Goal: Transaction & Acquisition: Purchase product/service

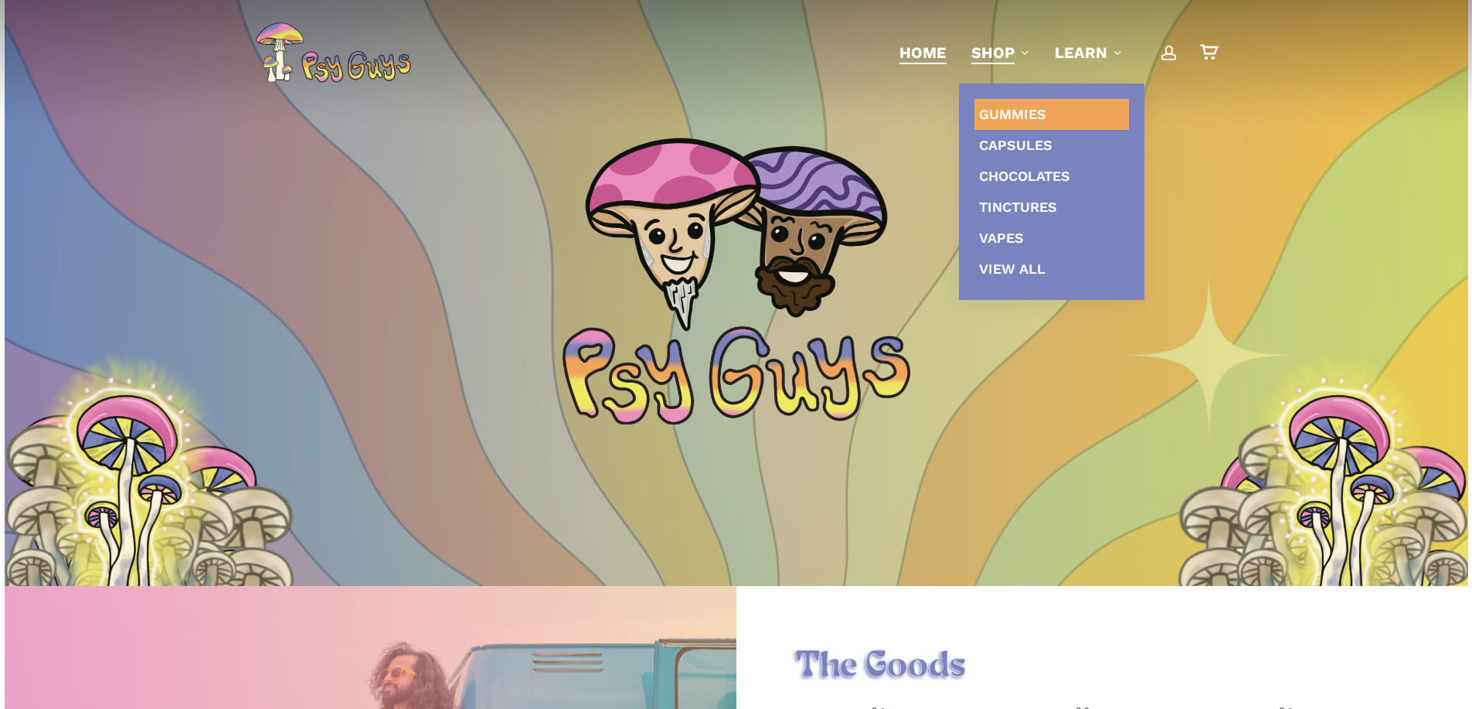
click at [1014, 105] on link "Gummies" at bounding box center [1051, 114] width 155 height 31
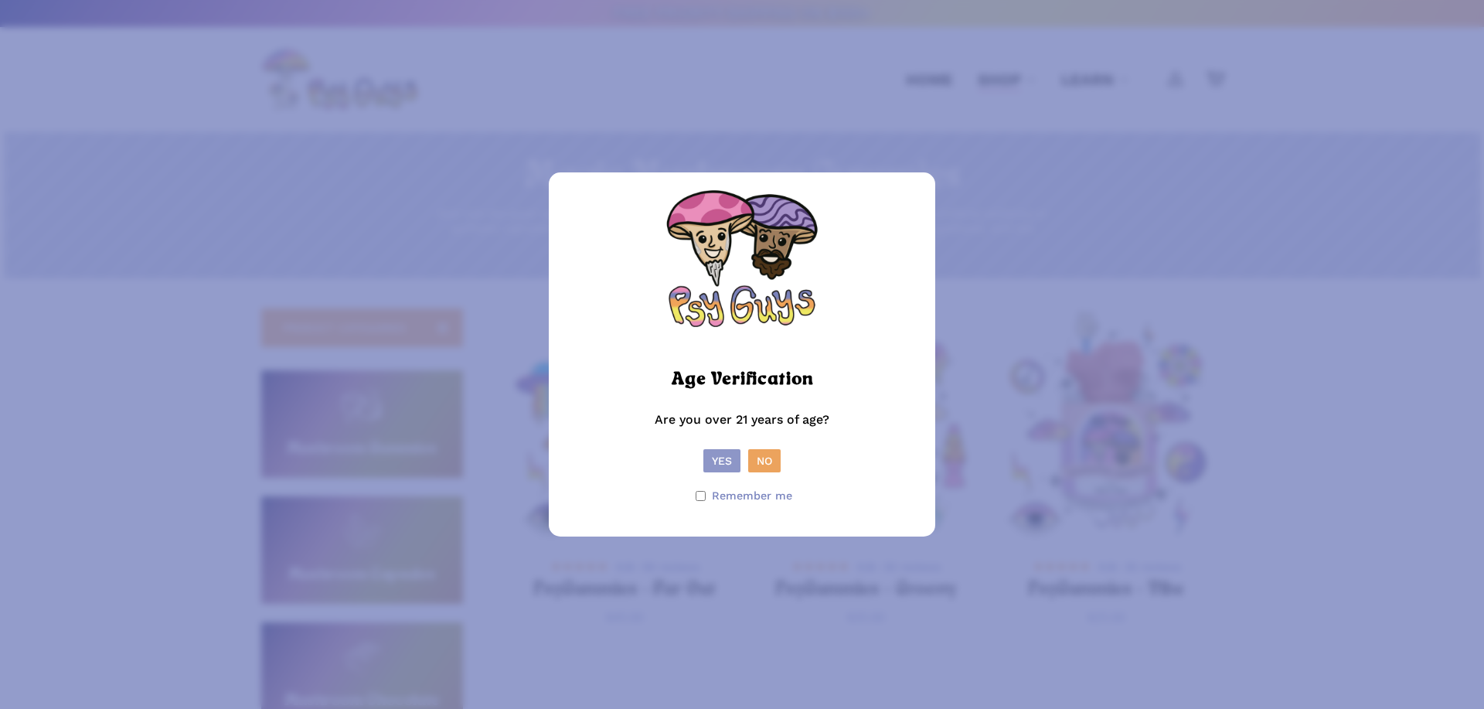
click at [722, 456] on button "Yes" at bounding box center [721, 460] width 37 height 23
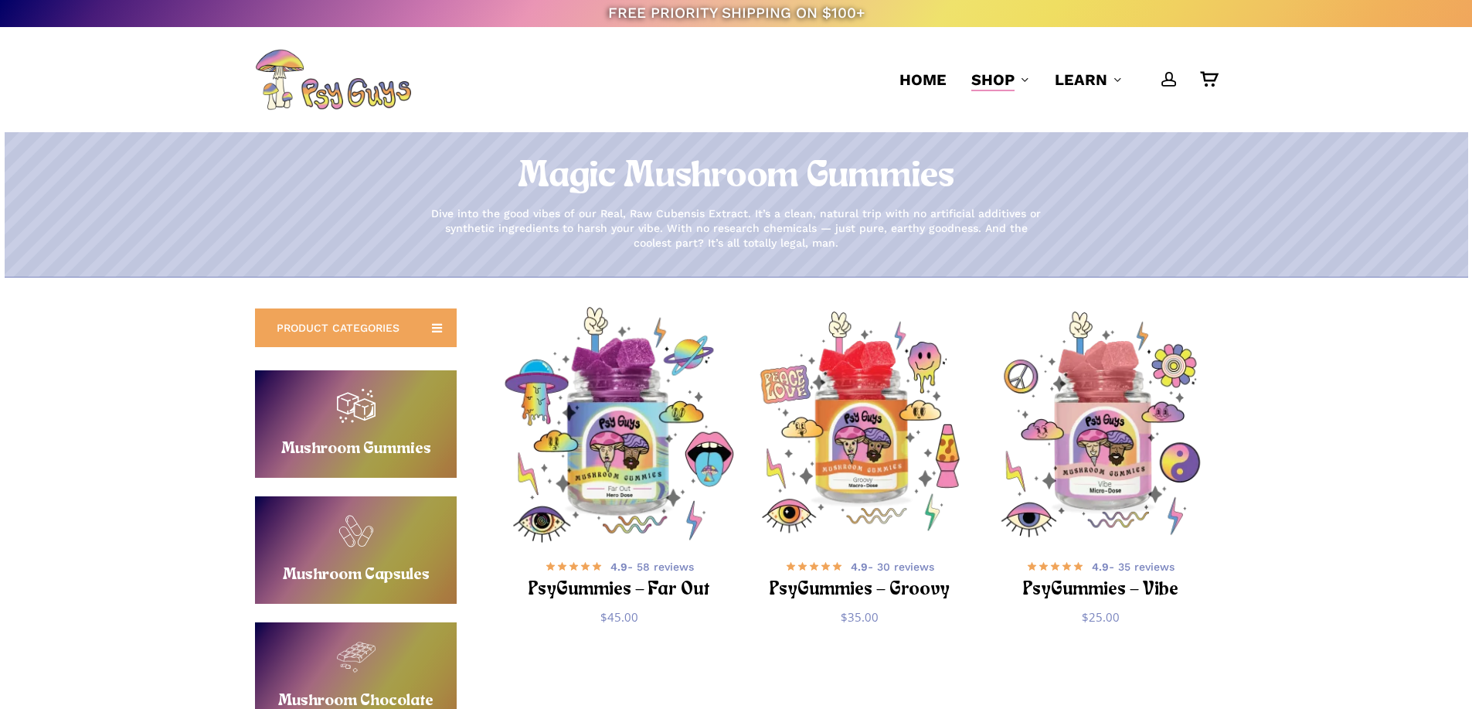
click at [639, 429] on img "PsyGummies - Far Out" at bounding box center [618, 424] width 235 height 235
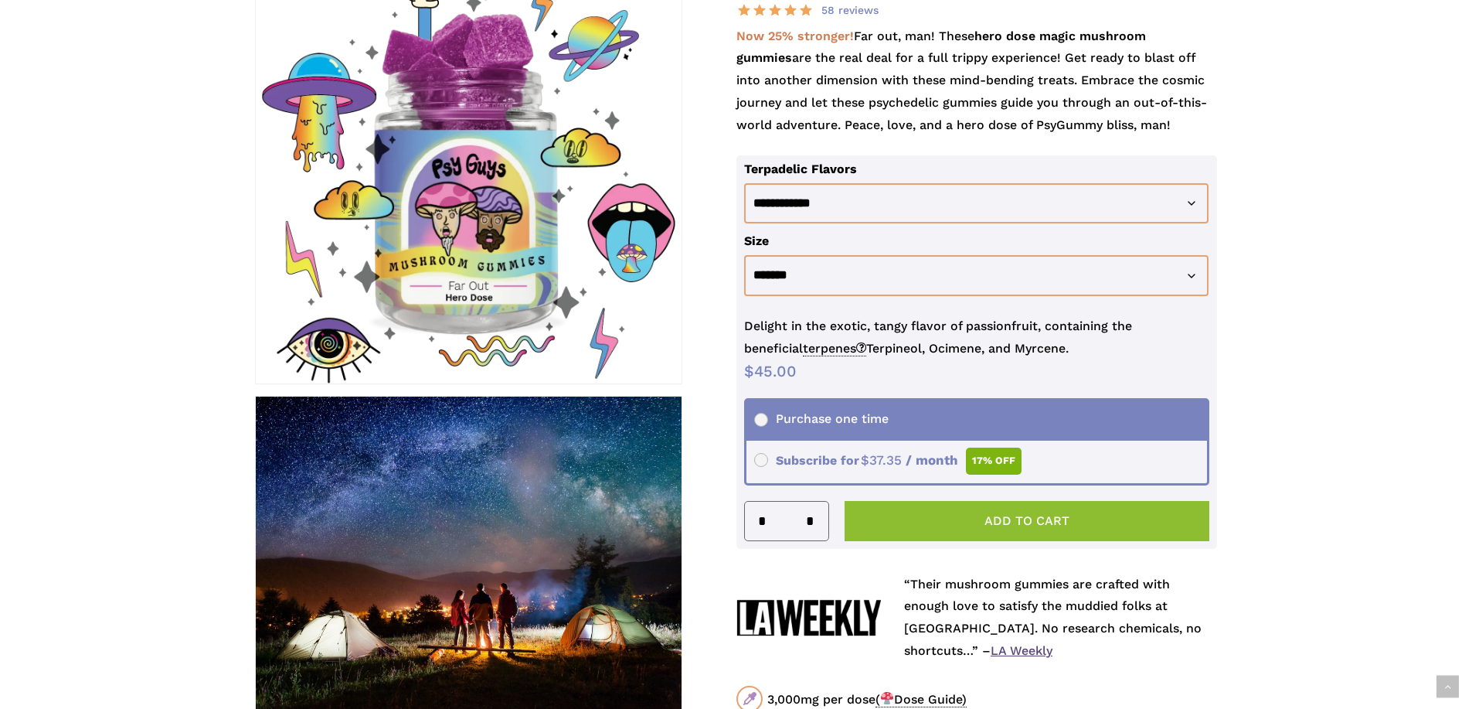
scroll to position [309, 0]
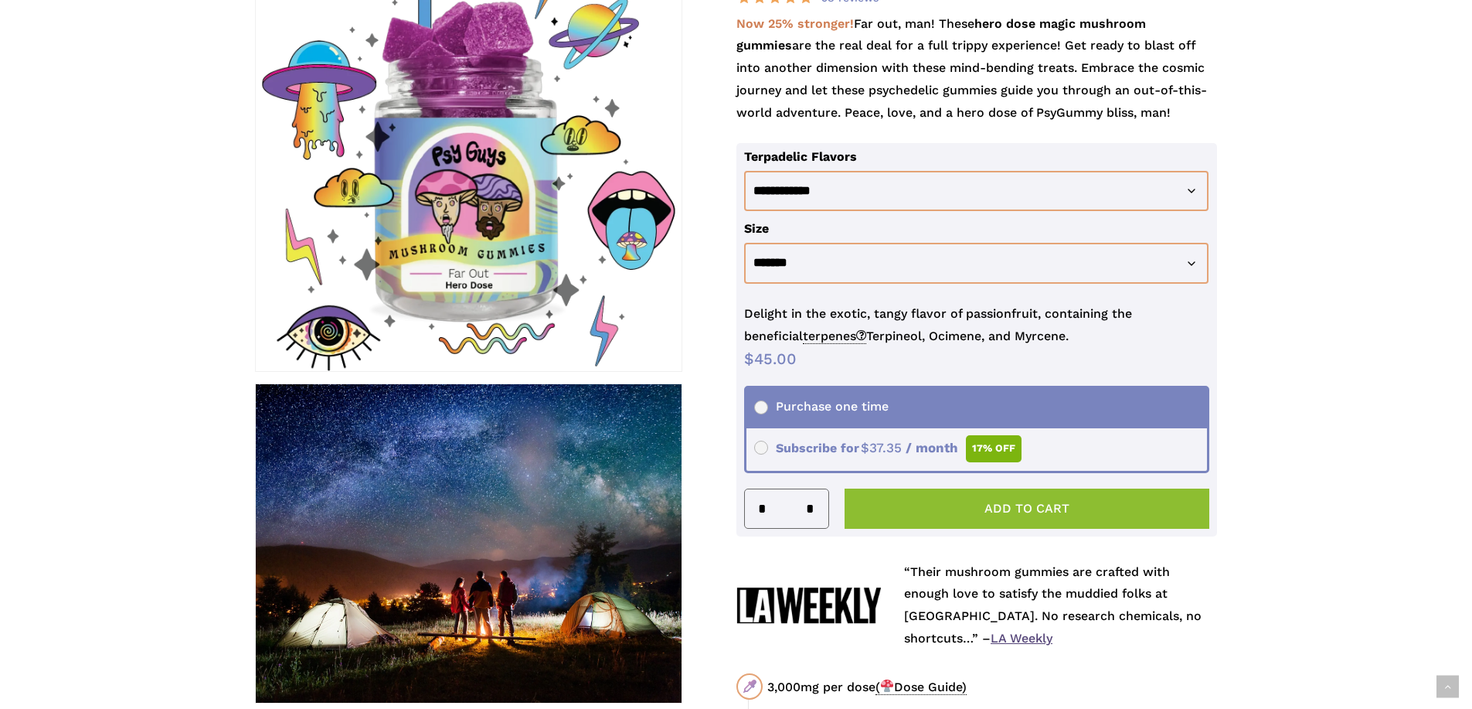
click at [920, 507] on button "Add to cart" at bounding box center [1027, 508] width 365 height 40
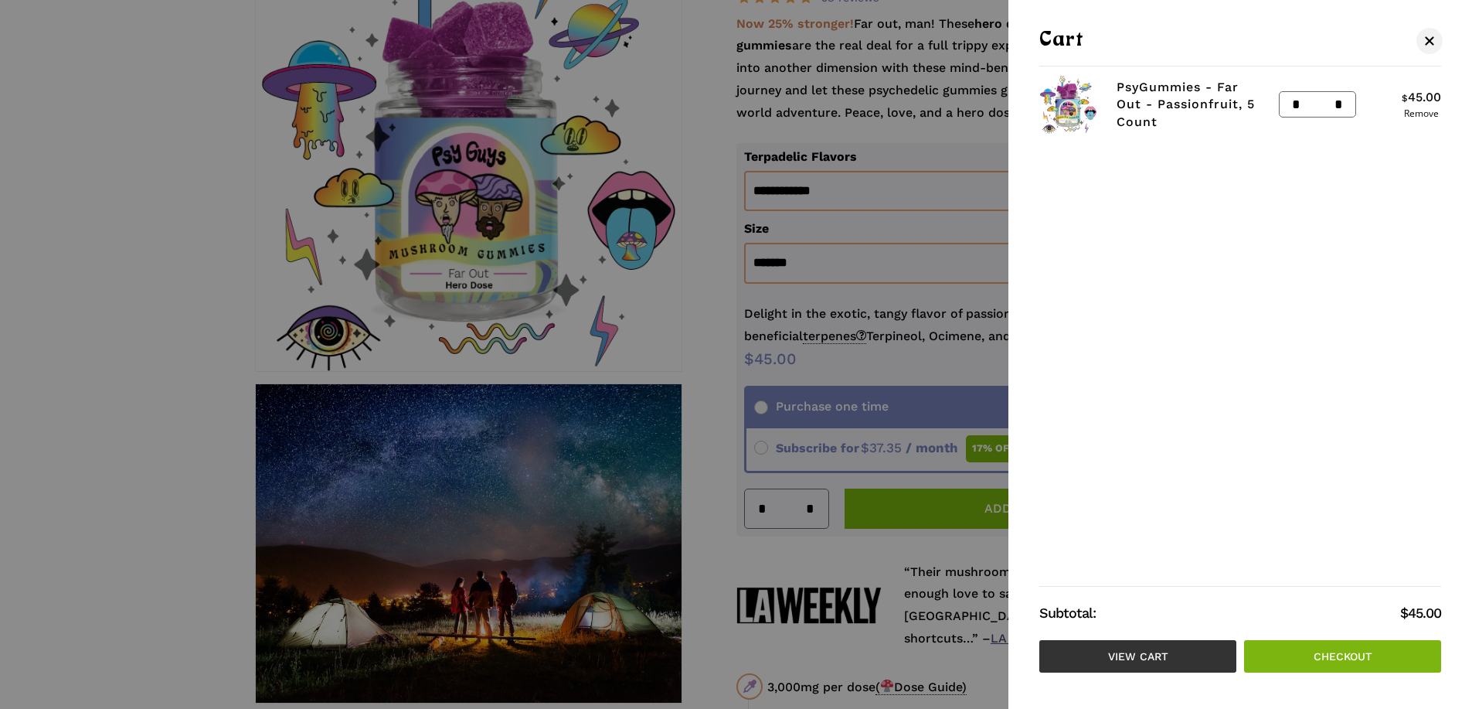
click at [1186, 653] on link "View cart" at bounding box center [1137, 656] width 197 height 32
